Goal: Information Seeking & Learning: Check status

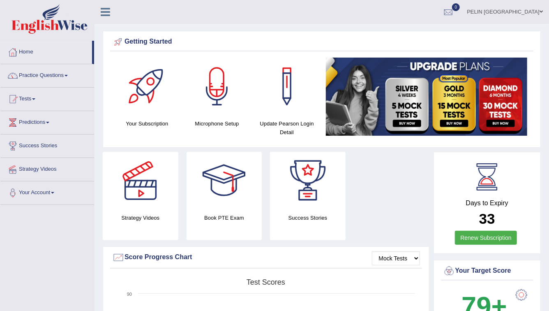
click at [33, 97] on link "Tests" at bounding box center [47, 98] width 94 height 21
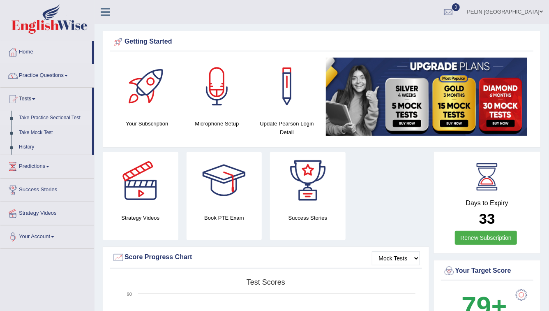
click at [37, 117] on link "Take Practice Sectional Test" at bounding box center [53, 118] width 77 height 15
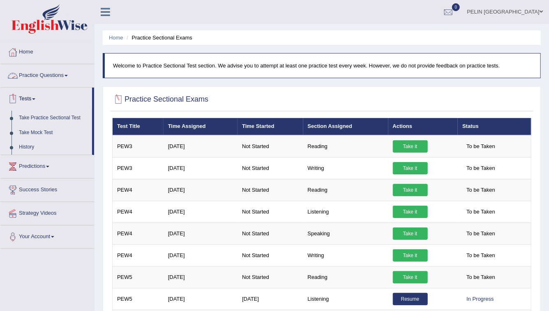
click at [28, 146] on link "History" at bounding box center [53, 147] width 77 height 15
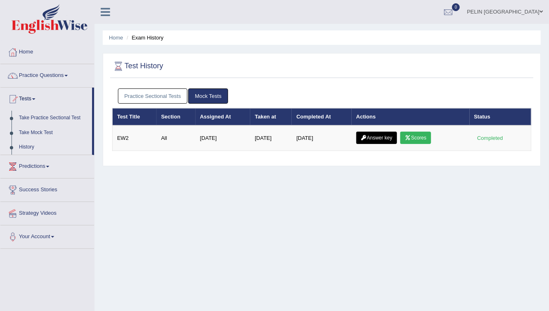
click at [135, 95] on link "Practice Sectional Tests" at bounding box center [153, 95] width 70 height 15
